Goal: Information Seeking & Learning: Understand process/instructions

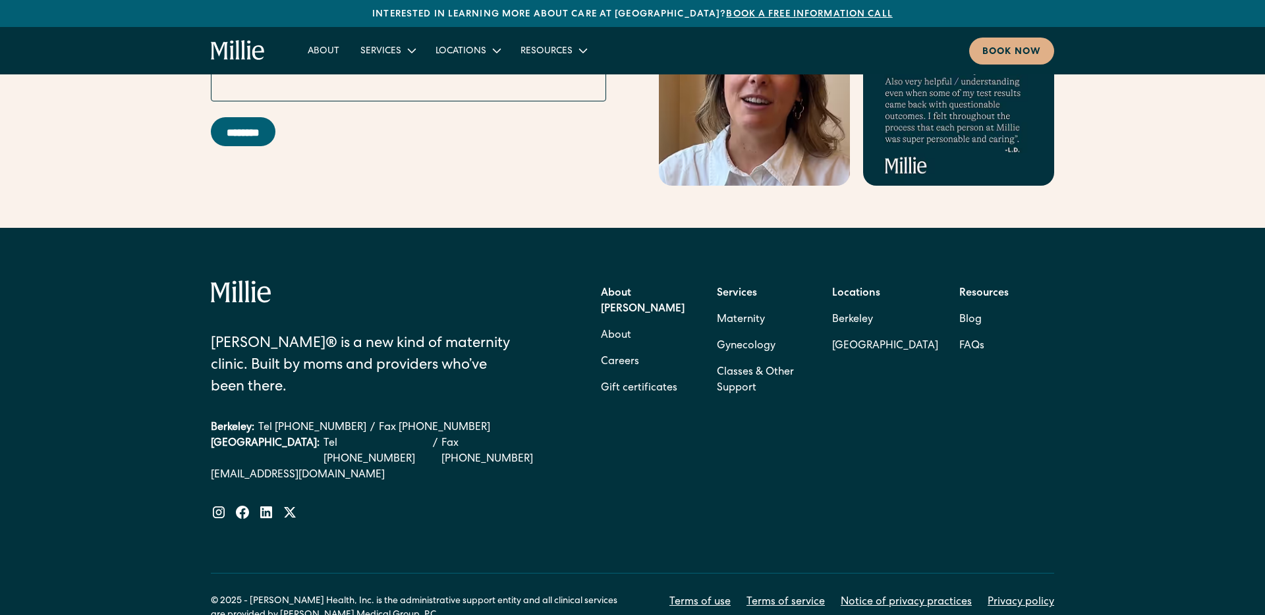
scroll to position [5306, 0]
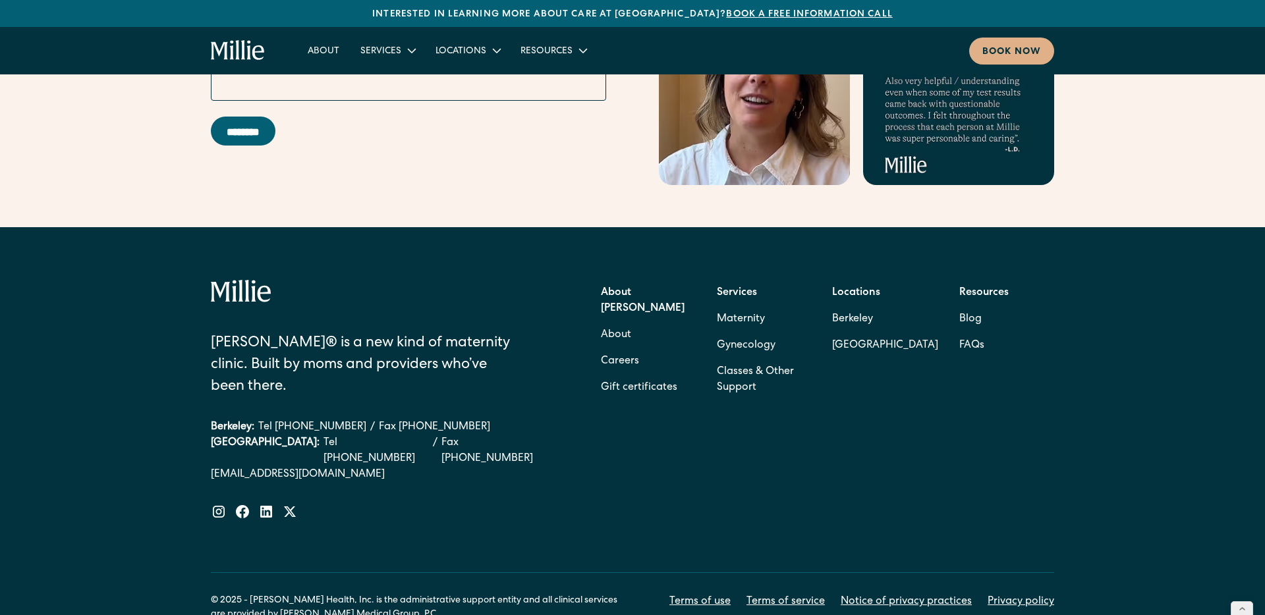
click at [708, 594] on link "Terms of use" at bounding box center [699, 602] width 61 height 16
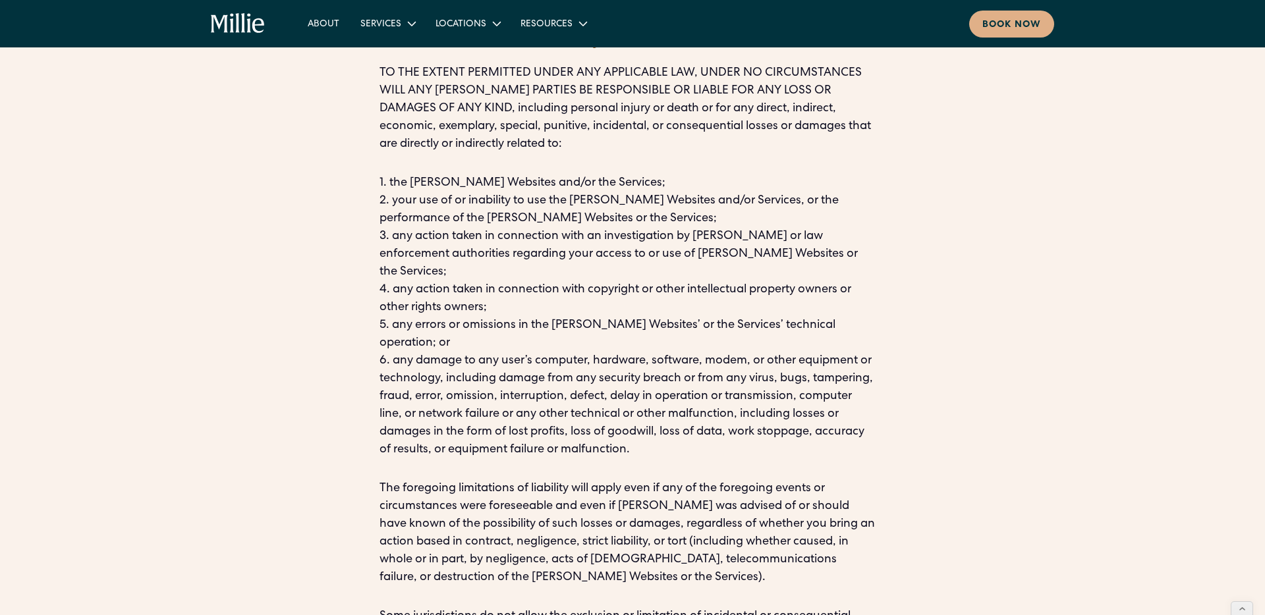
scroll to position [7872, 0]
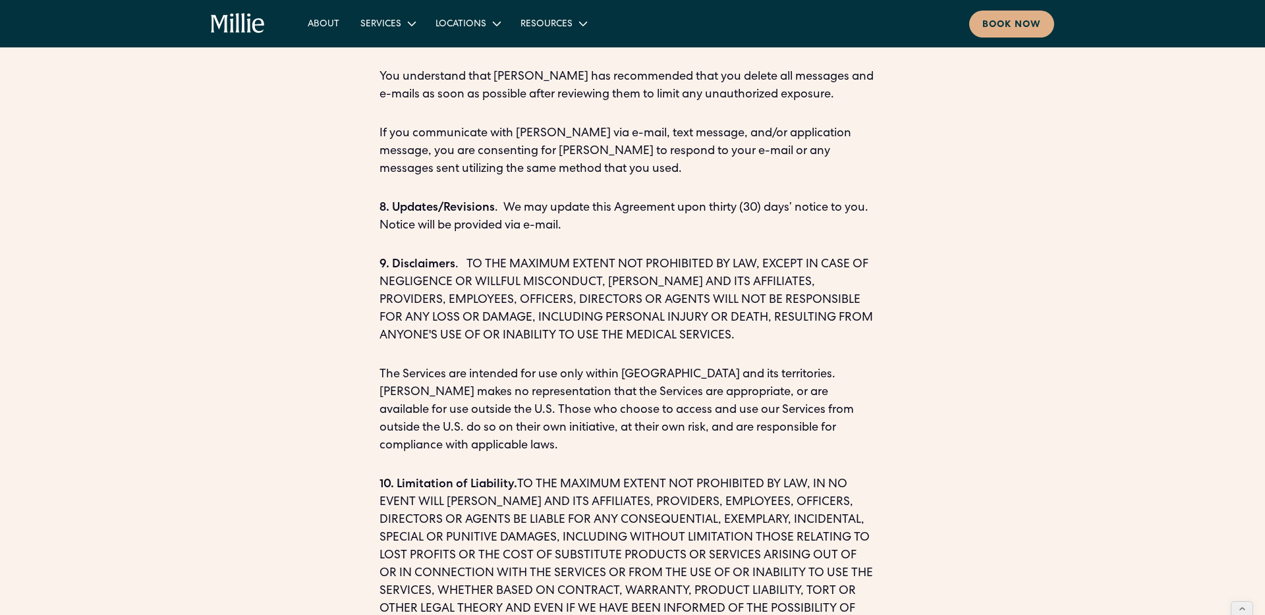
scroll to position [2651, 0]
